Goal: Task Accomplishment & Management: Complete application form

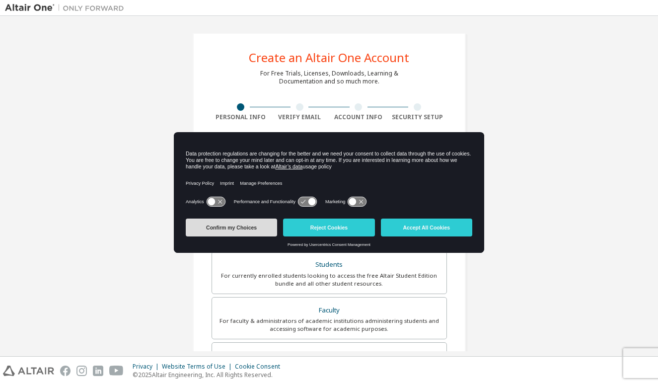
click at [255, 228] on button "Confirm my Choices" at bounding box center [231, 227] width 91 height 18
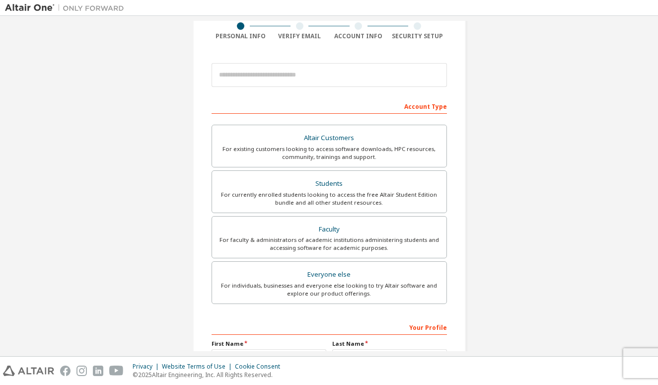
scroll to position [85, 0]
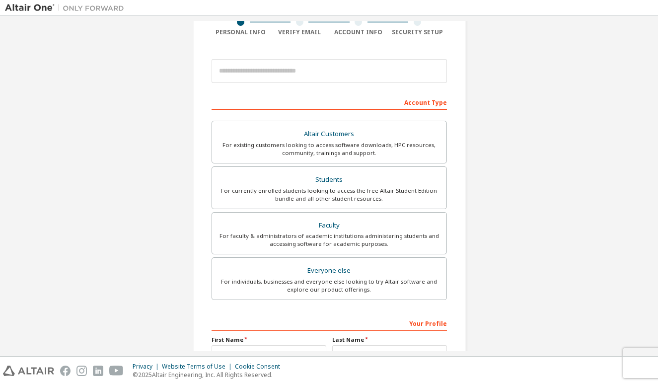
click at [336, 53] on div "Create an Altair One Account For Free Trials, Licenses, Downloads, Learning & D…" at bounding box center [329, 199] width 273 height 502
click at [317, 187] on div "For currently enrolled students looking to access the free Altair Student Editi…" at bounding box center [329, 195] width 222 height 16
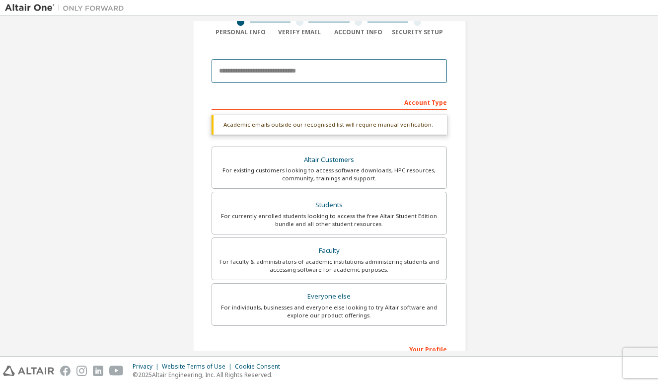
click at [302, 68] on input "email" at bounding box center [328, 71] width 235 height 24
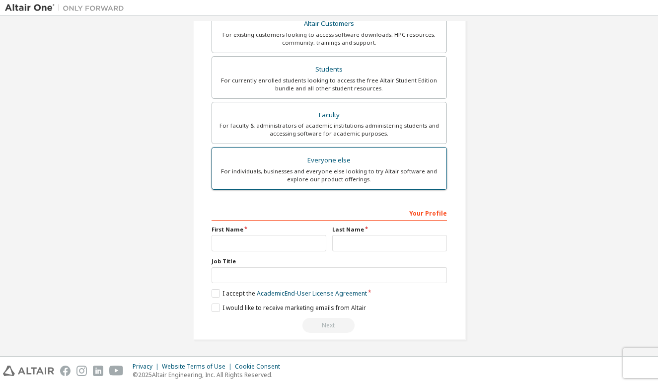
scroll to position [195, 0]
type input "**********"
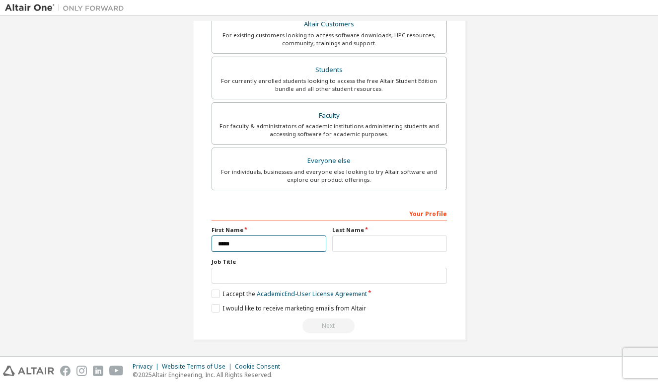
type input "*****"
type input "*******"
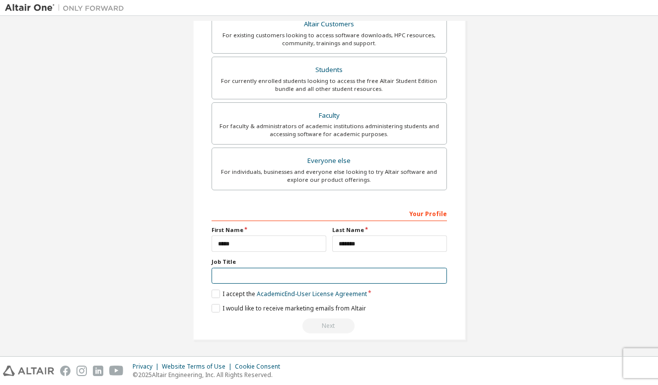
click at [435, 275] on input "text" at bounding box center [328, 276] width 235 height 16
click at [390, 274] on input "text" at bounding box center [328, 276] width 235 height 16
type input "*******"
click at [214, 295] on label "I accept the Academic End-User License Agreement" at bounding box center [288, 293] width 155 height 8
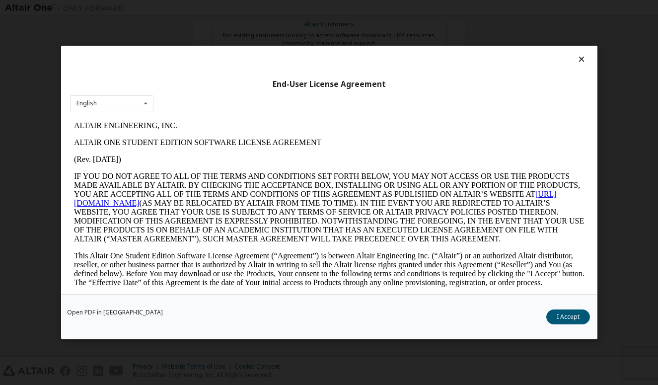
scroll to position [0, 0]
click at [560, 317] on button "I Accept" at bounding box center [568, 316] width 44 height 15
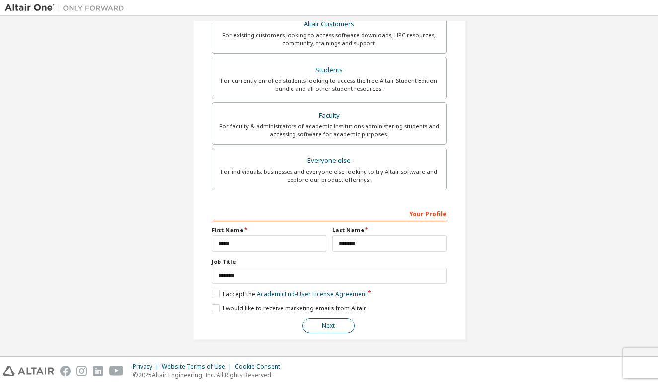
click at [320, 325] on button "Next" at bounding box center [328, 325] width 52 height 15
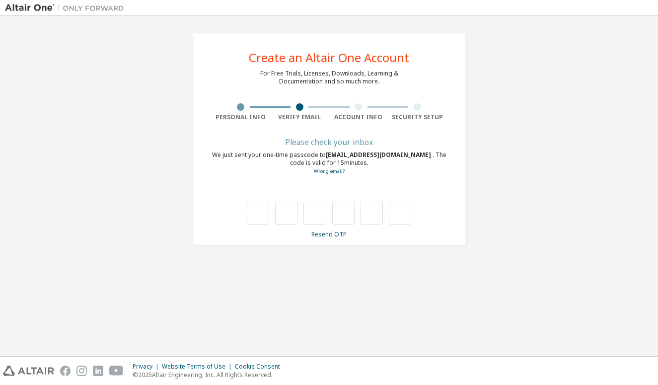
type input "*"
click at [344, 211] on input "*" at bounding box center [343, 213] width 22 height 23
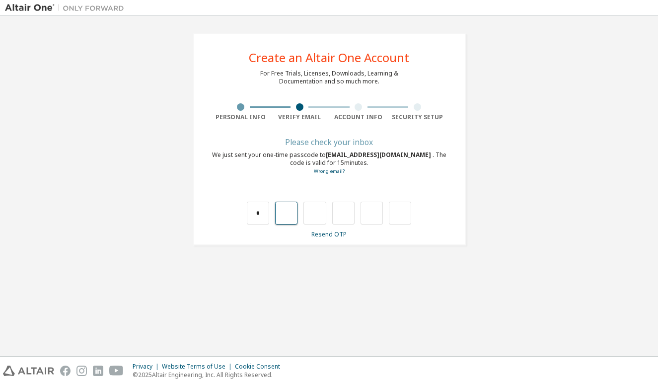
click at [291, 217] on input "text" at bounding box center [286, 213] width 22 height 23
type input "*"
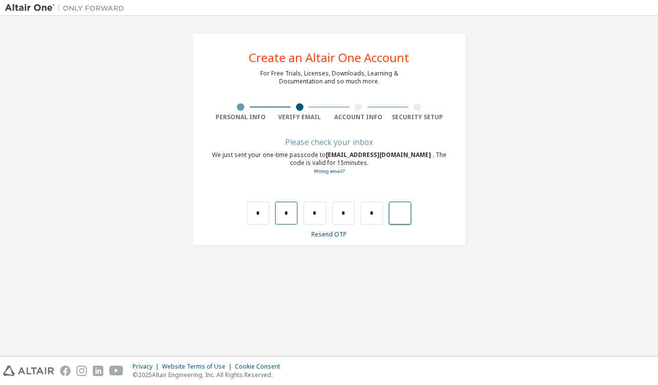
type input "*"
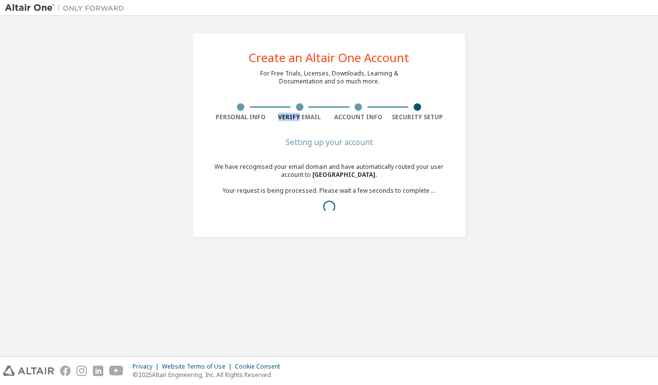
drag, startPoint x: 299, startPoint y: 118, endPoint x: 297, endPoint y: 93, distance: 24.9
click at [298, 93] on div "Create an Altair One Account For Free Trials, Licenses, Downloads, Learning & D…" at bounding box center [329, 135] width 273 height 205
